Goal: Find contact information: Obtain details needed to contact an individual or organization

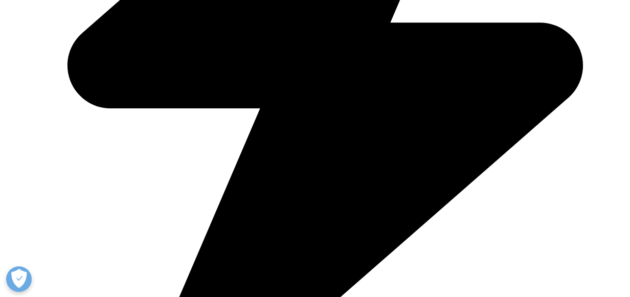
scroll to position [2085, 0]
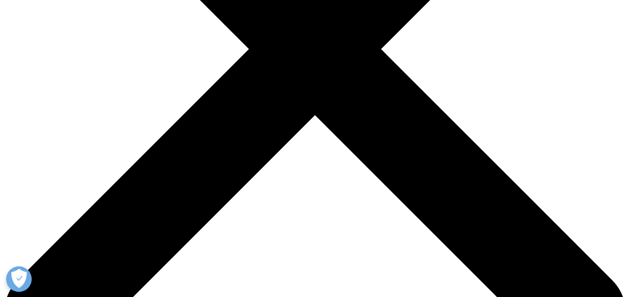
scroll to position [273, 0]
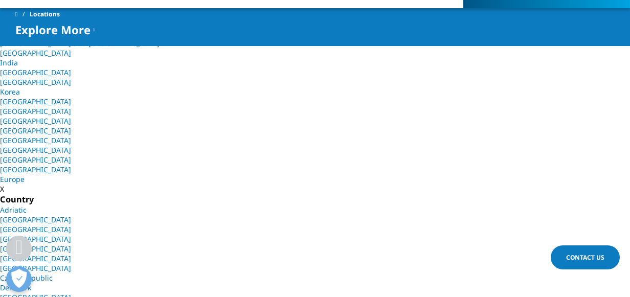
scroll to position [270, 0]
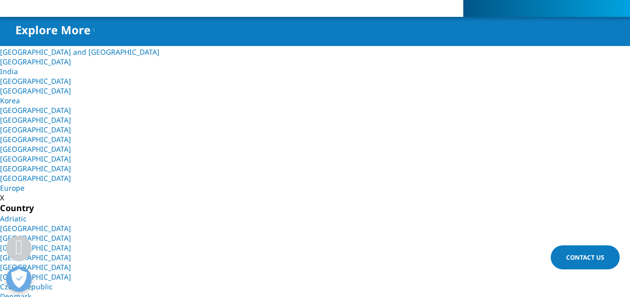
click at [580, 255] on span "Contact Us" at bounding box center [585, 257] width 38 height 9
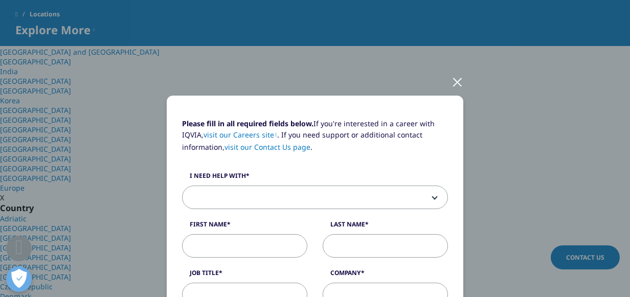
click at [451, 81] on div at bounding box center [457, 81] width 12 height 28
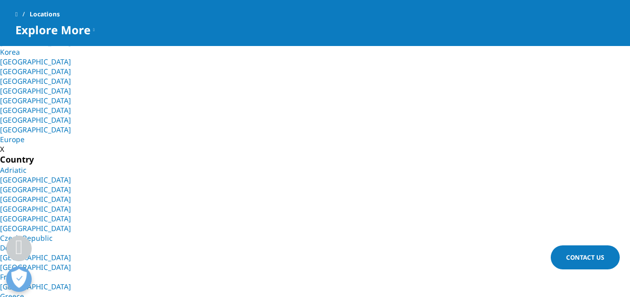
scroll to position [48, 0]
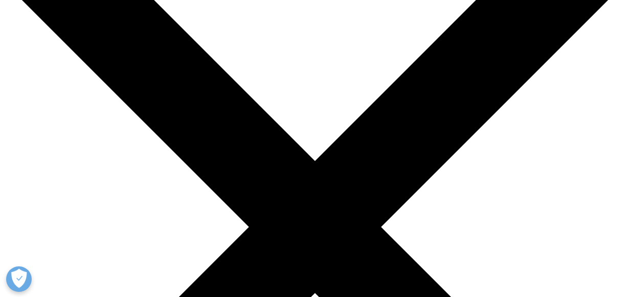
scroll to position [40, 0]
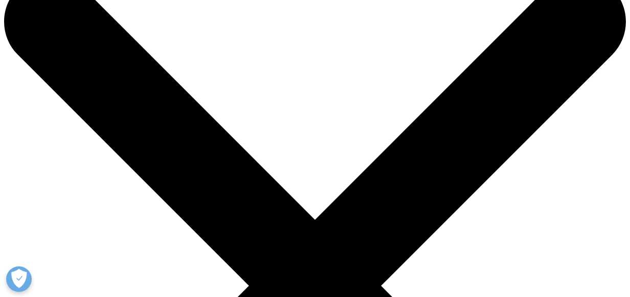
drag, startPoint x: 632, startPoint y: 26, endPoint x: 157, endPoint y: 148, distance: 490.7
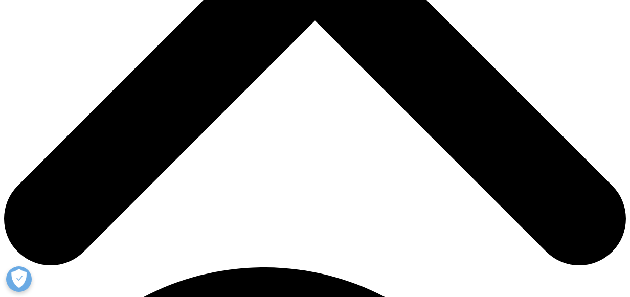
scroll to position [264, 0]
